Goal: Task Accomplishment & Management: Use online tool/utility

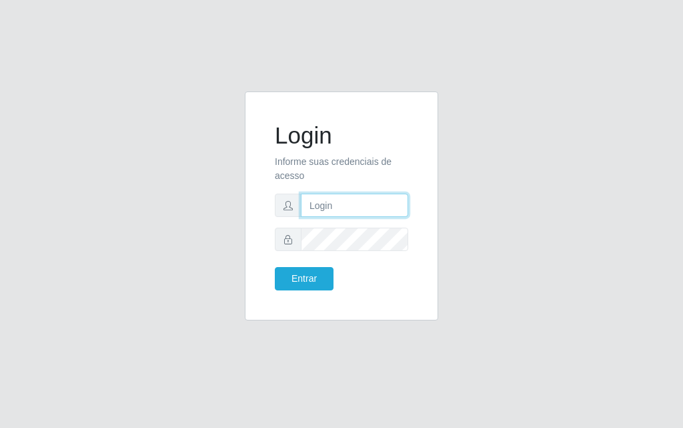
click at [329, 209] on input "text" at bounding box center [354, 204] width 107 height 23
type input "[PERSON_NAME]@[PERSON_NAME]"
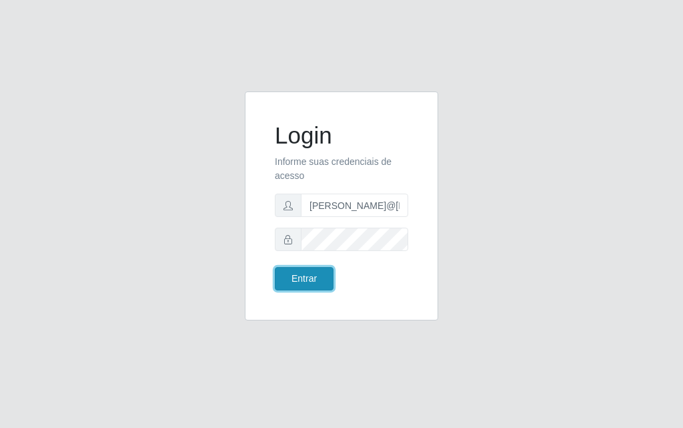
click at [303, 277] on button "Entrar" at bounding box center [304, 278] width 59 height 23
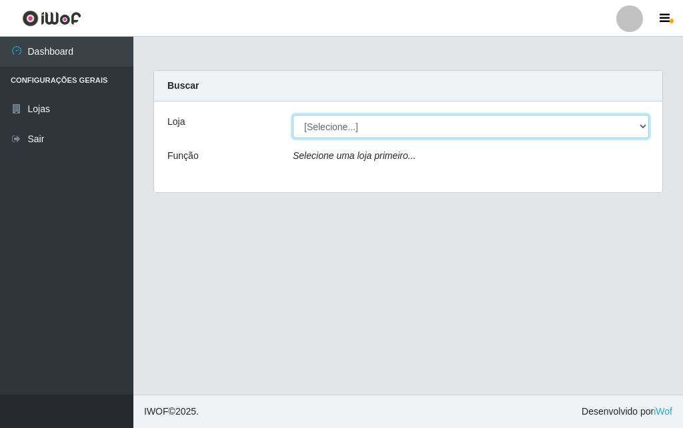
click at [640, 123] on select "[Selecione...] Divino Fogão - [GEOGRAPHIC_DATA]" at bounding box center [471, 126] width 356 height 23
select select "499"
click at [293, 115] on select "[Selecione...] Divino Fogão - [GEOGRAPHIC_DATA]" at bounding box center [471, 126] width 356 height 23
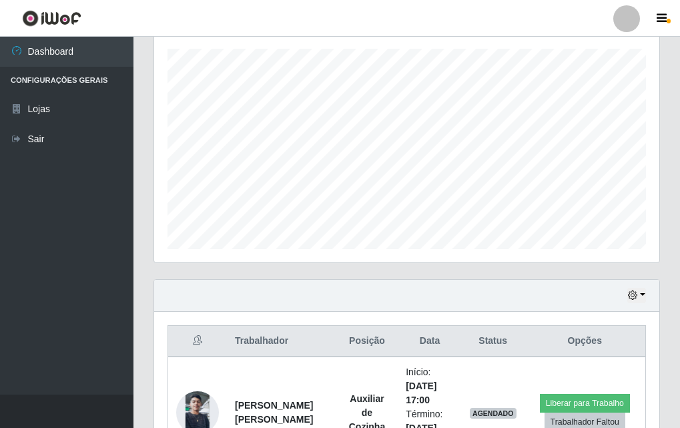
scroll to position [209, 0]
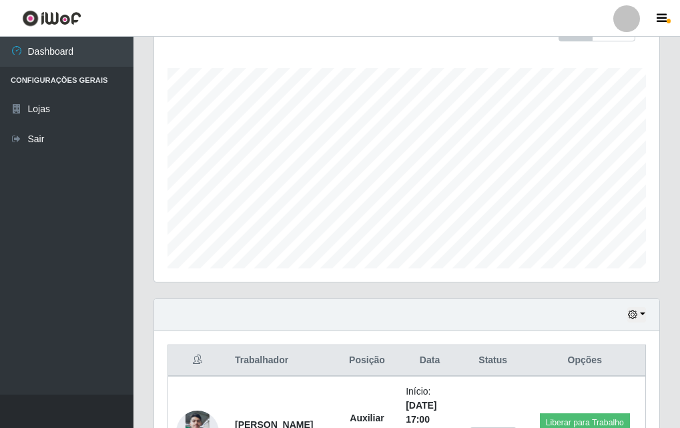
drag, startPoint x: 642, startPoint y: 325, endPoint x: 634, endPoint y: 319, distance: 10.0
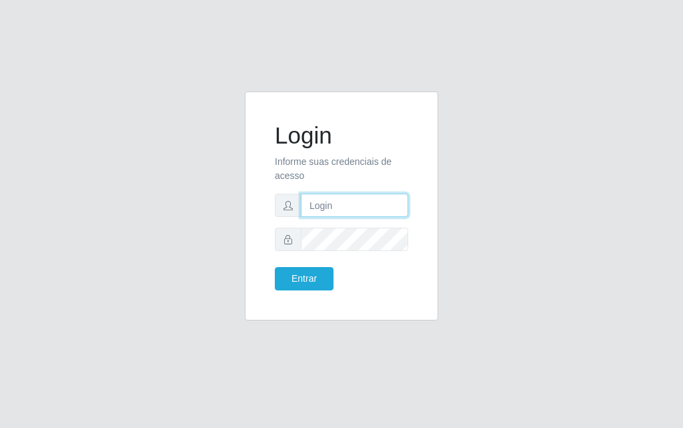
click at [348, 203] on input "text" at bounding box center [354, 204] width 107 height 23
type input "[PERSON_NAME]@[PERSON_NAME]"
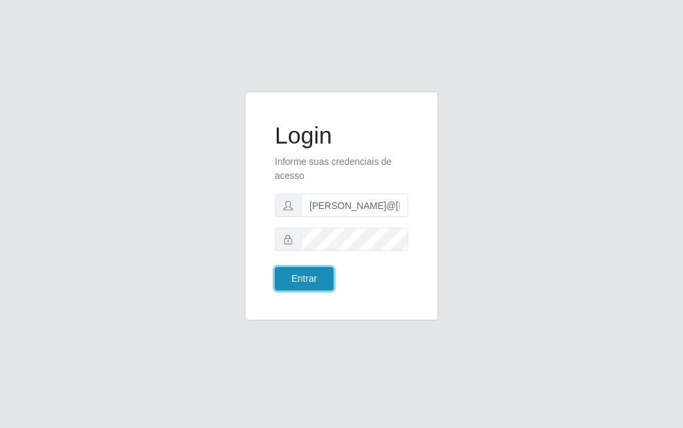
click at [300, 276] on button "Entrar" at bounding box center [304, 278] width 59 height 23
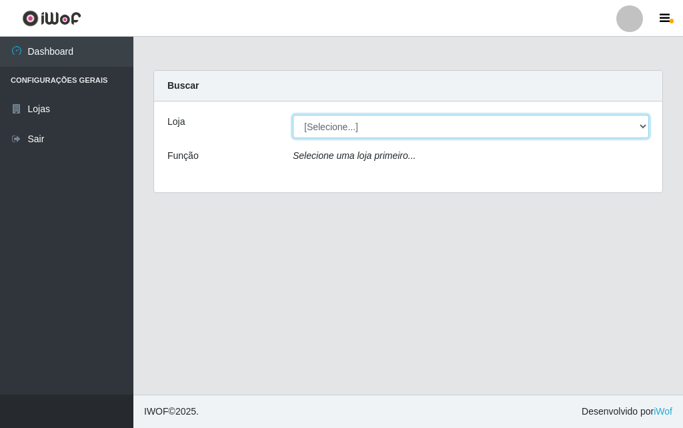
click at [641, 123] on select "[Selecione...] Divino Fogão - [GEOGRAPHIC_DATA]" at bounding box center [471, 126] width 356 height 23
select select "499"
click at [293, 115] on select "[Selecione...] Divino Fogão - [GEOGRAPHIC_DATA]" at bounding box center [471, 126] width 356 height 23
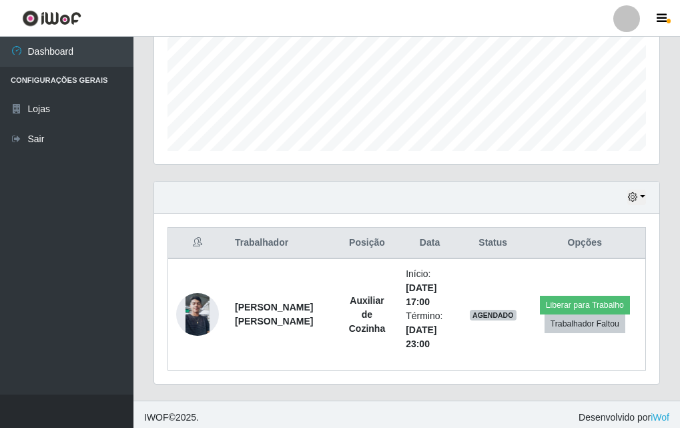
scroll to position [327, 0]
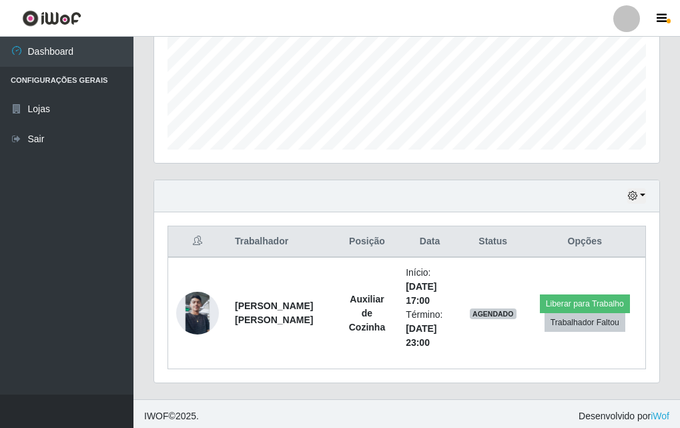
click at [648, 189] on div "Hoje 1 dia 3 dias 1 Semana Não encerrados" at bounding box center [406, 196] width 505 height 32
click at [641, 193] on button "button" at bounding box center [636, 195] width 19 height 15
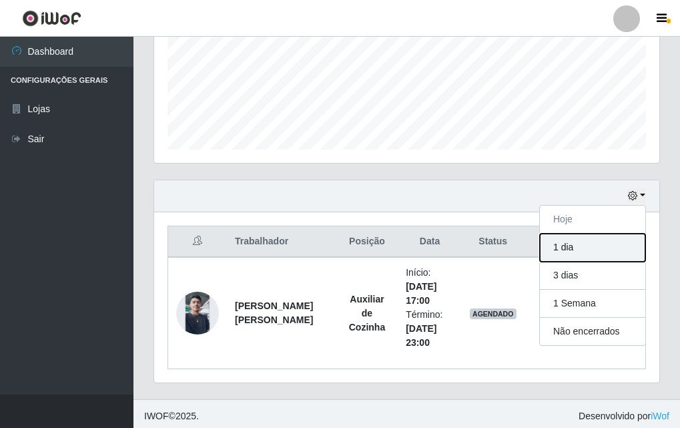
click at [584, 240] on button "1 dia" at bounding box center [592, 247] width 105 height 28
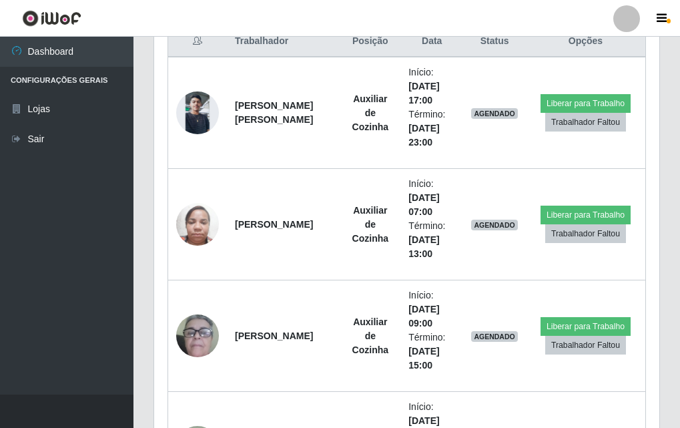
scroll to position [394, 0]
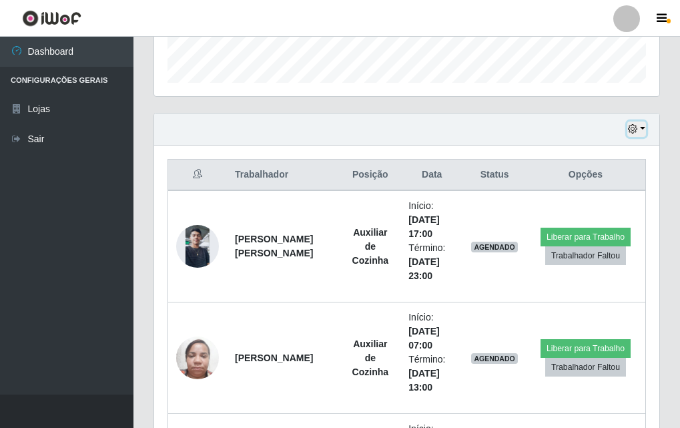
click at [637, 125] on icon "button" at bounding box center [632, 128] width 9 height 9
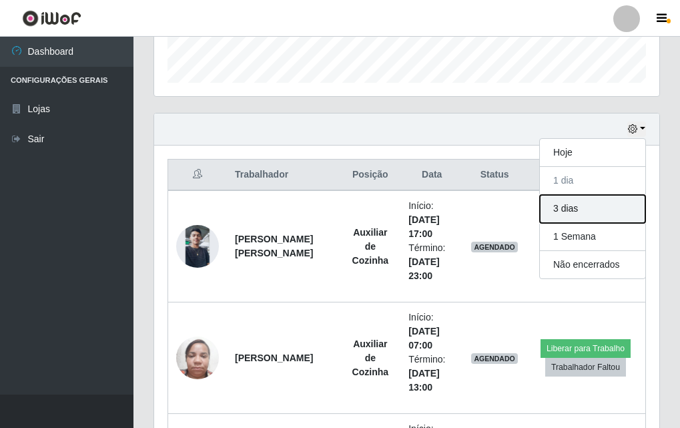
click at [568, 211] on button "3 dias" at bounding box center [592, 209] width 105 height 28
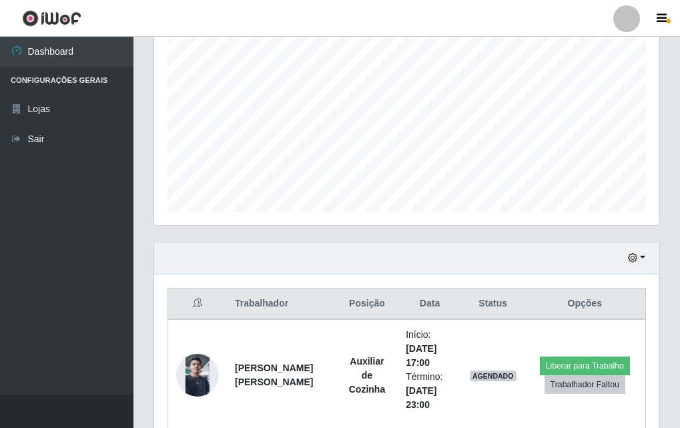
scroll to position [332, 0]
